Goal: Find specific page/section: Find specific page/section

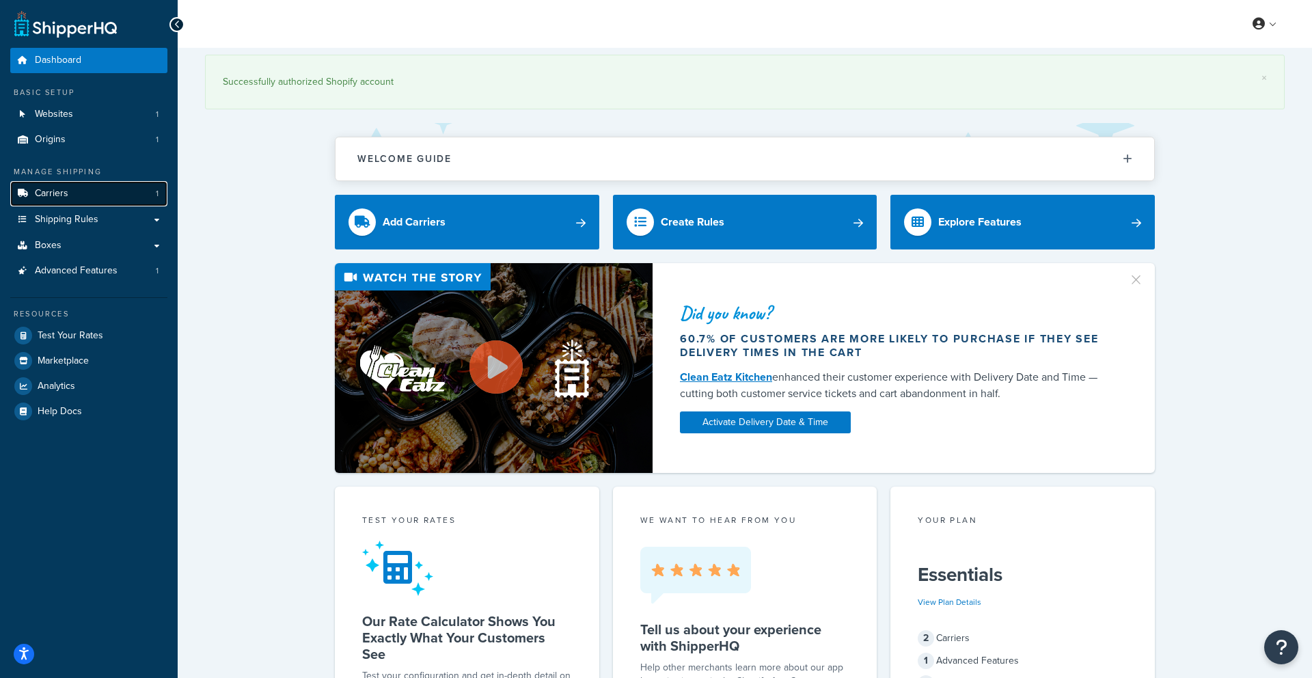
click at [59, 196] on span "Carriers" at bounding box center [51, 194] width 33 height 12
